Goal: Transaction & Acquisition: Purchase product/service

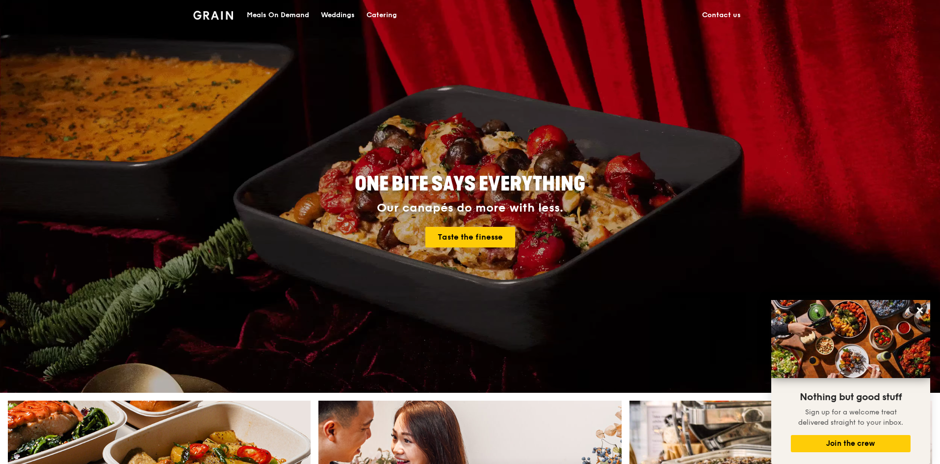
click at [295, 15] on div "Meals On Demand" at bounding box center [278, 14] width 62 height 29
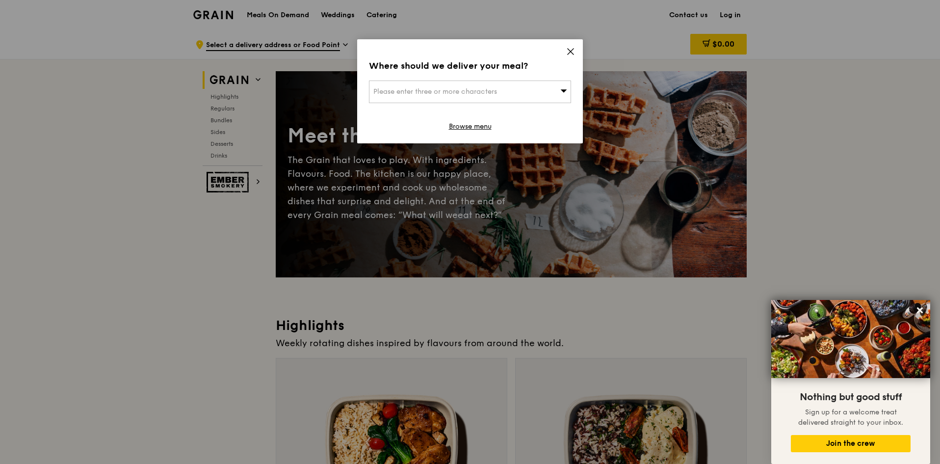
click at [565, 52] on div "Where should we deliver your meal? Please enter three or more characters Browse…" at bounding box center [470, 91] width 226 height 104
click at [569, 52] on icon at bounding box center [570, 51] width 9 height 9
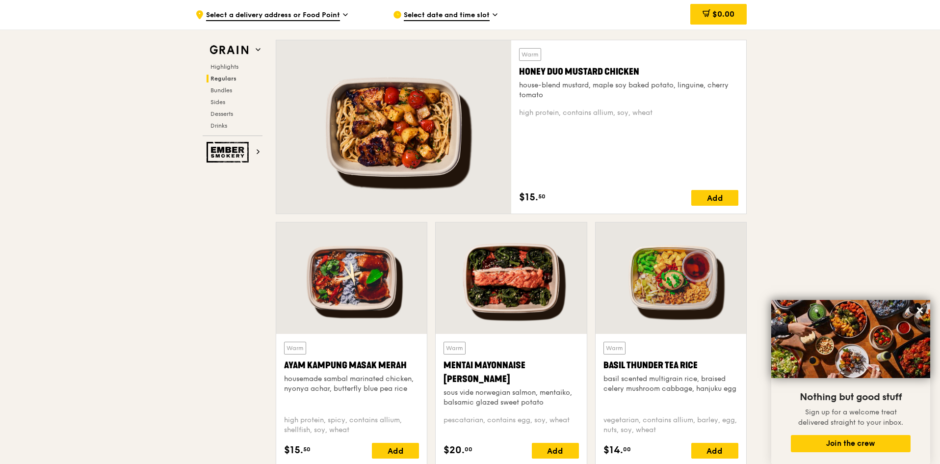
scroll to position [687, 0]
